Goal: Information Seeking & Learning: Understand process/instructions

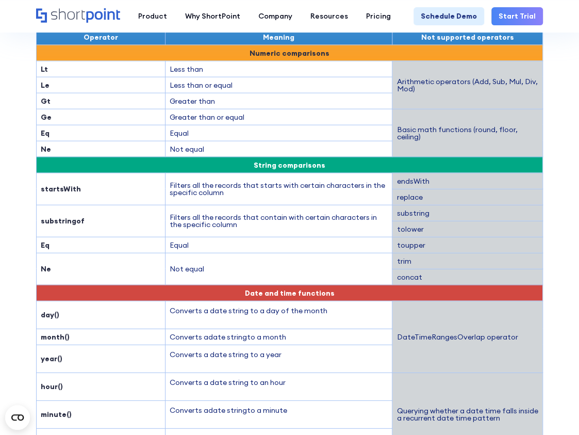
click at [268, 253] on td "Not equal" at bounding box center [279, 269] width 228 height 32
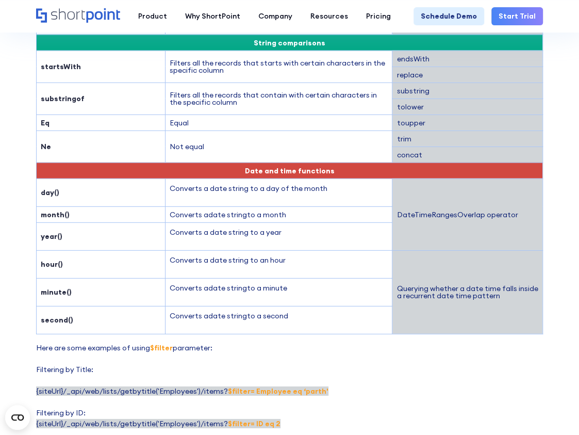
scroll to position [1254, 0]
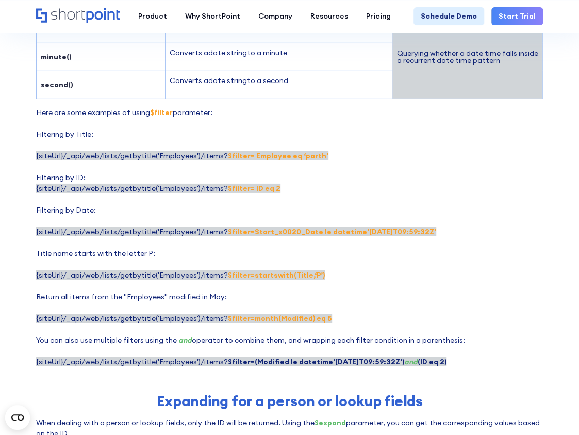
scroll to position [1408, 0]
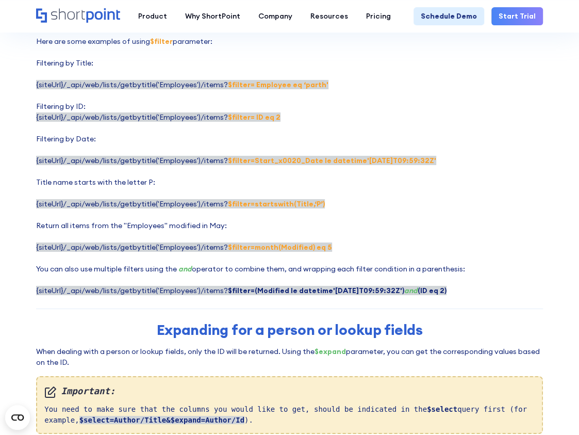
scroll to position [1460, 0]
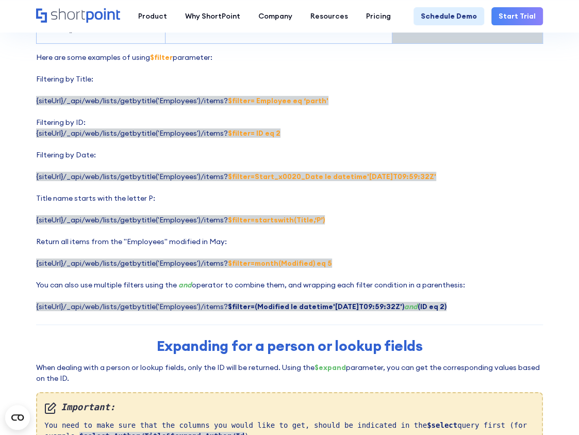
click at [243, 426] on div "Important: You need to make sure that the columns you would like to get, should…" at bounding box center [289, 421] width 507 height 58
click at [228, 215] on strong "$filter=startswith(Title,‘P’)" at bounding box center [276, 219] width 97 height 9
drag, startPoint x: 221, startPoint y: 204, endPoint x: 313, endPoint y: 205, distance: 91.8
click at [313, 205] on p "Here are some examples of using $filter parameter: Filtering by Title: {siteUrl…" at bounding box center [289, 182] width 507 height 260
copy strong "$filter=startswith(Title,‘P’)"
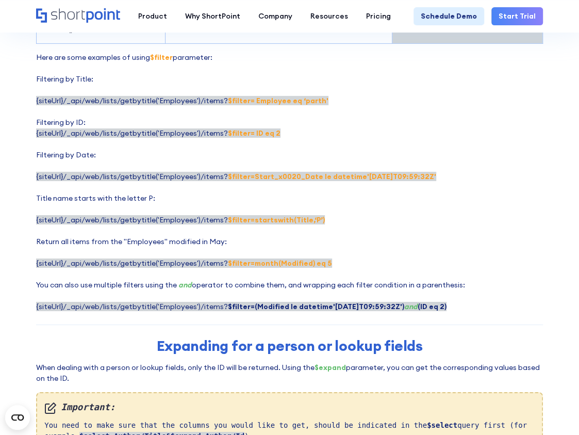
click at [256, 419] on div "Important: You need to make sure that the columns you would like to get, should…" at bounding box center [289, 421] width 507 height 58
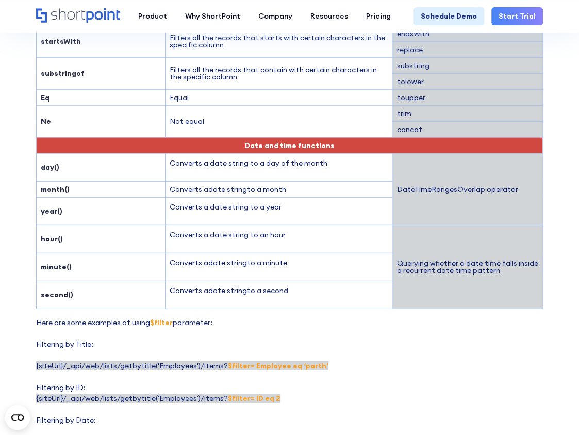
scroll to position [1099, 0]
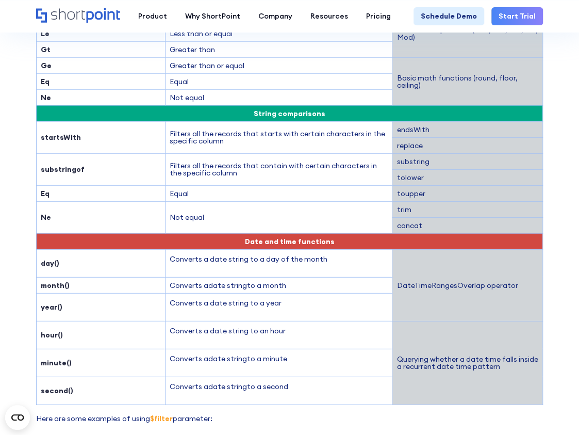
click at [279, 185] on td "Equal" at bounding box center [279, 193] width 228 height 16
